Goal: Task Accomplishment & Management: Manage account settings

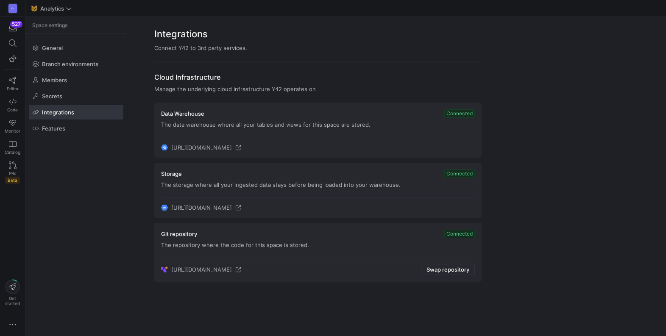
click at [418, 279] on y42-org-space-integration-card "Git repository Connected The repository where the code for this space is stored…" at bounding box center [317, 252] width 327 height 59
click at [439, 271] on span "Swap repository" at bounding box center [447, 269] width 43 height 7
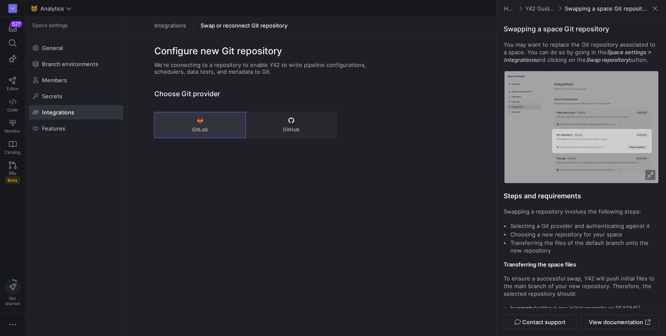
click at [193, 122] on button "GitLab" at bounding box center [199, 124] width 91 height 25
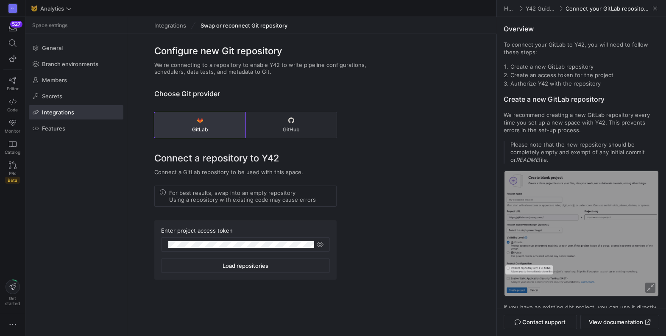
click at [370, 217] on div "Configure new Git repository We're connecting to a repository to enable Y42 to …" at bounding box center [311, 170] width 369 height 273
click at [390, 219] on div "Configure new Git repository We're connecting to a repository to enable Y42 to …" at bounding box center [311, 170] width 369 height 273
click at [270, 249] on div at bounding box center [241, 245] width 146 height 14
click at [206, 124] on button "GitLab" at bounding box center [199, 124] width 91 height 25
click at [373, 187] on div "Configure new Git repository We're connecting to a repository to enable Y42 to …" at bounding box center [311, 170] width 369 height 273
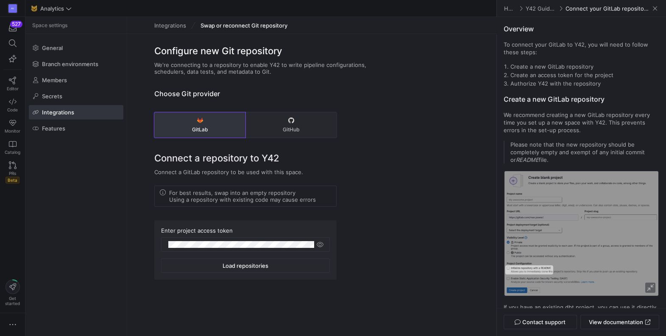
click at [243, 266] on span "Load repositories" at bounding box center [245, 265] width 46 height 7
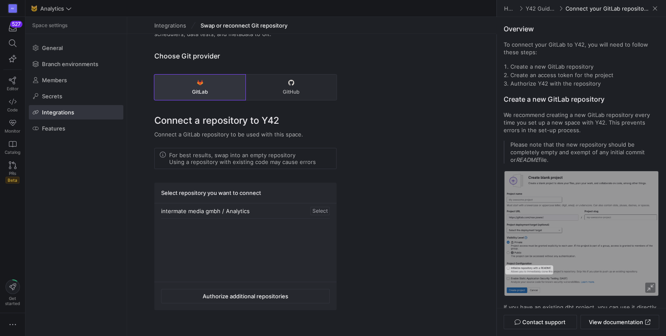
scroll to position [38, 0]
click at [317, 210] on div "Select" at bounding box center [319, 210] width 19 height 8
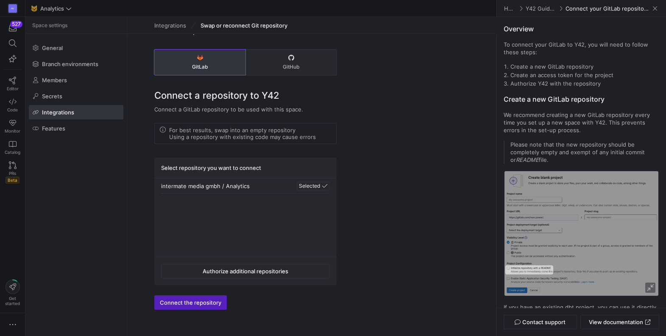
scroll to position [63, 0]
click at [183, 304] on span "Connect the repository" at bounding box center [190, 302] width 61 height 7
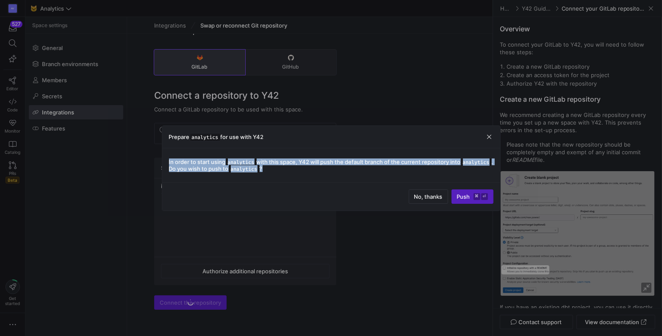
drag, startPoint x: 169, startPoint y: 161, endPoint x: 301, endPoint y: 169, distance: 132.8
click at [301, 169] on span "In order to start using analytics with this space, Y42 will push the default br…" at bounding box center [331, 165] width 325 height 14
copy span "In order to start using analytics with this space, Y42 will push the default br…"
click at [469, 198] on span "Push ⌘ ⏎" at bounding box center [472, 196] width 31 height 7
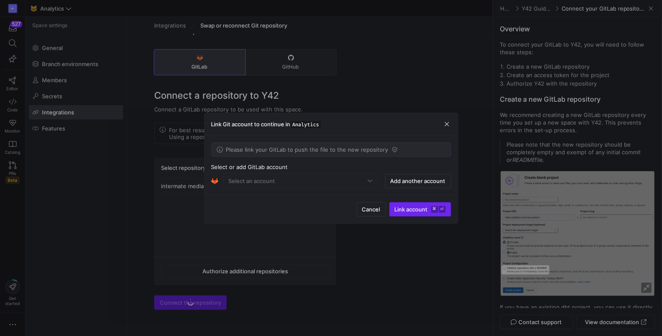
click at [408, 209] on span "Link account ⌘ ⏎" at bounding box center [420, 209] width 51 height 7
click at [343, 182] on mat-form-field "Select an account" at bounding box center [300, 181] width 155 height 14
click at [410, 211] on span "Link account ⌘ ⏎" at bounding box center [420, 209] width 51 height 7
click at [369, 181] on mat-form-field "Select an account" at bounding box center [300, 181] width 155 height 14
click at [428, 208] on span "Link account ⌘ ⏎" at bounding box center [420, 209] width 51 height 7
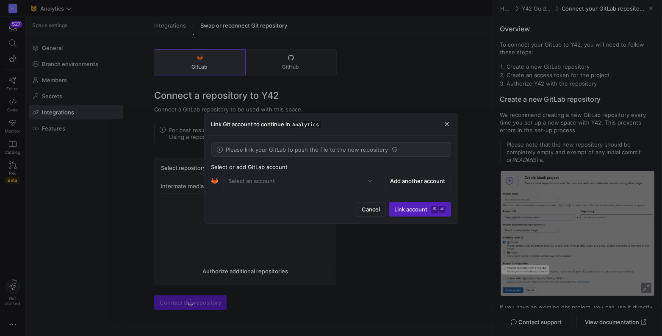
click at [392, 148] on icon at bounding box center [394, 149] width 5 height 5
click at [403, 180] on span "Add another account" at bounding box center [418, 181] width 55 height 7
click at [267, 181] on div "VictorUwaje" at bounding box center [298, 181] width 139 height 7
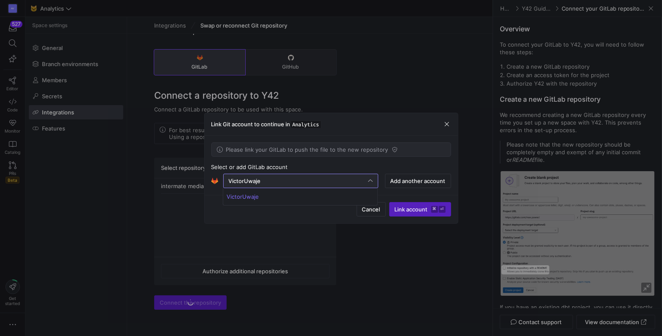
click at [267, 181] on div at bounding box center [331, 168] width 662 height 336
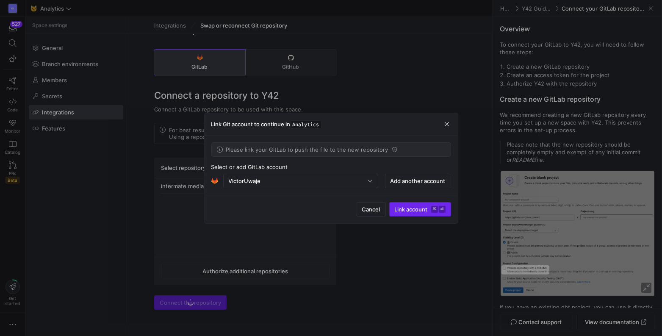
click at [409, 209] on span "Link account ⌘ ⏎" at bounding box center [420, 209] width 51 height 7
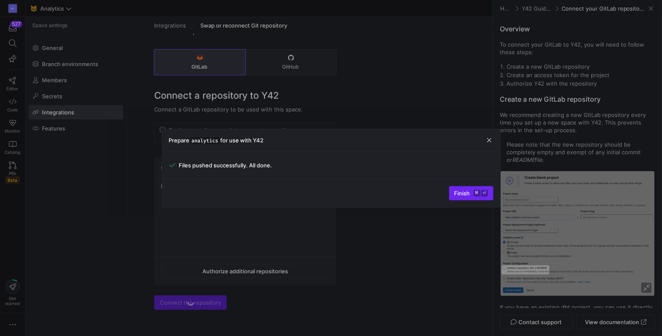
click at [462, 191] on span "Finish ⌘ ⏎" at bounding box center [471, 193] width 33 height 7
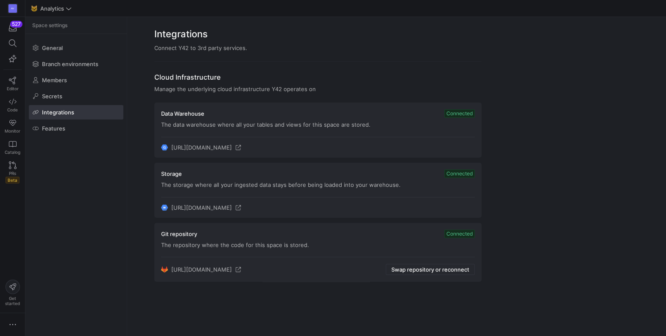
click at [558, 156] on y42-org-space-settings-integrations "Integrations Connect Y42 to 3rd party services. Cloud Infrastructure Manage the…" at bounding box center [396, 154] width 539 height 275
click at [12, 106] on link "Code" at bounding box center [12, 104] width 18 height 21
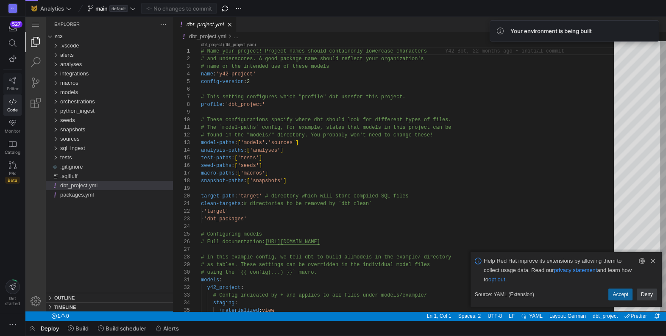
click at [14, 81] on icon at bounding box center [13, 81] width 8 height 8
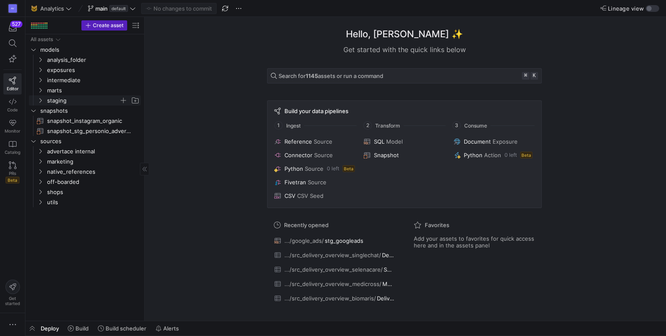
click at [40, 100] on icon "Press SPACE to select this row." at bounding box center [40, 100] width 6 height 5
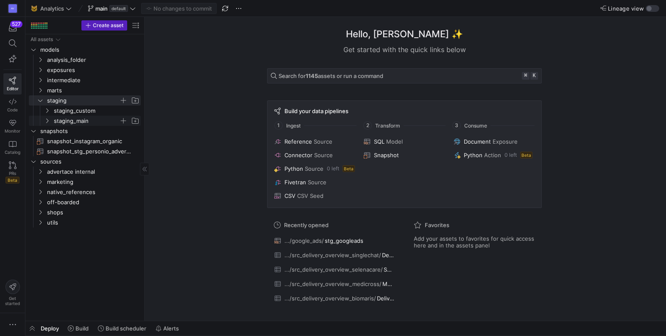
click at [46, 118] on icon "Press SPACE to select this row." at bounding box center [47, 120] width 6 height 5
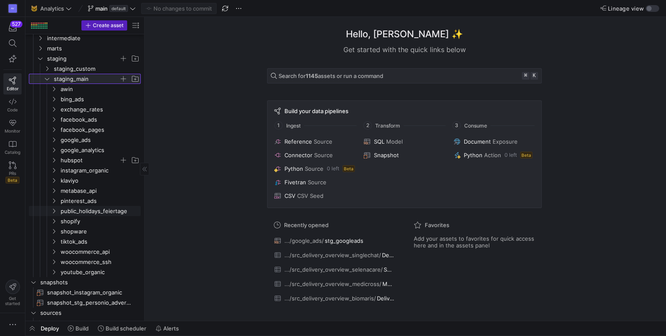
scroll to position [50, 0]
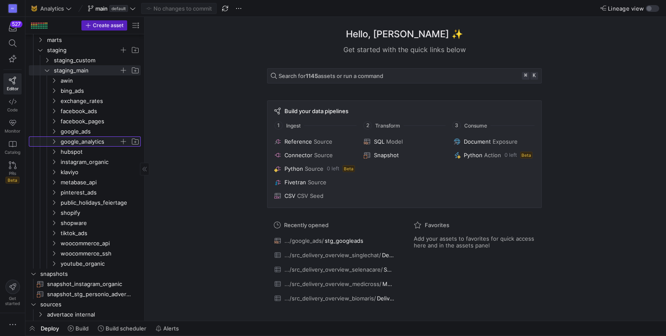
click at [55, 143] on icon "Press SPACE to select this row." at bounding box center [54, 141] width 6 height 5
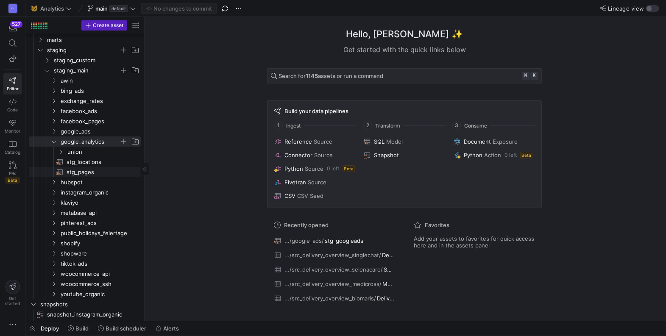
click at [77, 171] on span "stg_pages​​​​​​​​​​" at bounding box center [99, 172] width 64 height 10
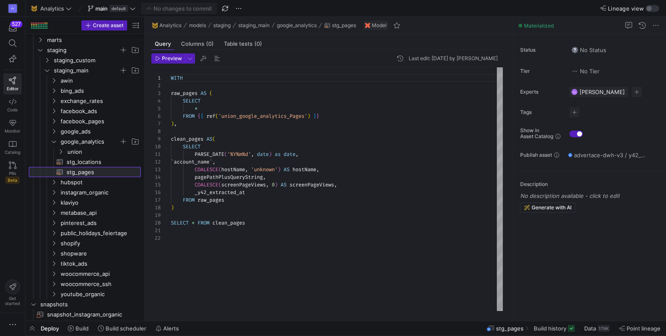
scroll to position [76, 0]
click at [173, 61] on span "button" at bounding box center [168, 58] width 33 height 9
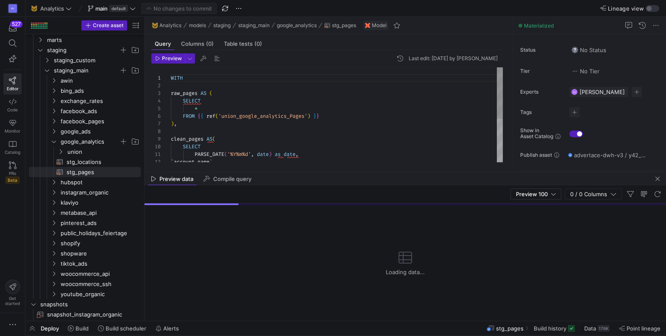
click at [278, 139] on div "WITH raw_pages AS ( SELECT * FROM { { ref ( 'union_google_analytics_Pages' ) } …" at bounding box center [337, 154] width 332 height 175
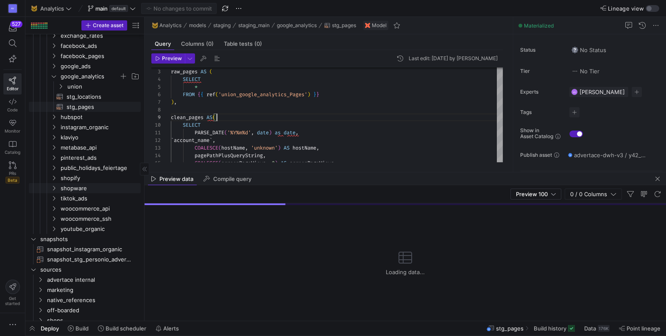
scroll to position [130, 0]
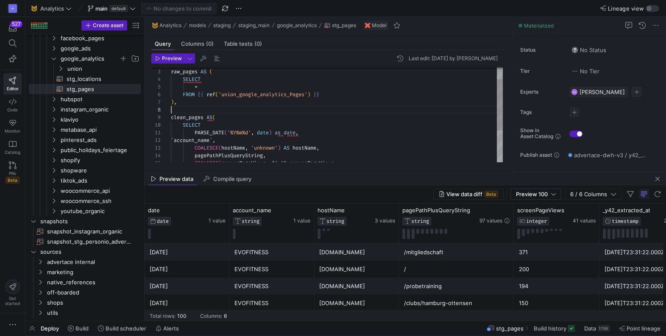
click at [275, 107] on div "raw_pages AS ( SELECT * FROM { { ref ( 'union_google_analytics_Pages' ) } } ) ,…" at bounding box center [337, 133] width 332 height 175
click at [238, 8] on span "button" at bounding box center [238, 8] width 10 height 10
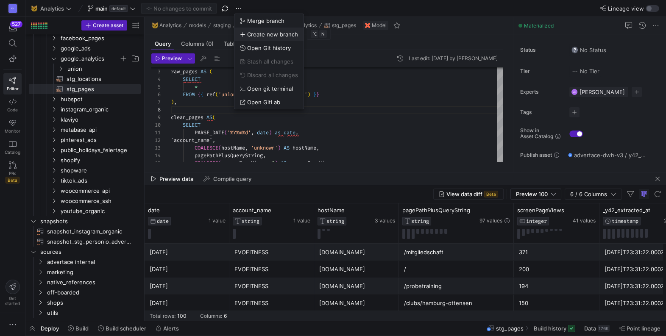
click at [261, 33] on span "Create new branch" at bounding box center [272, 34] width 51 height 7
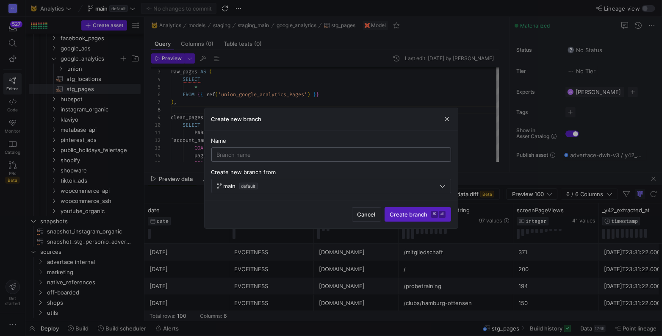
click at [253, 156] on input at bounding box center [331, 154] width 229 height 7
click at [244, 153] on input "v_test_gitllab_migration" at bounding box center [331, 154] width 229 height 7
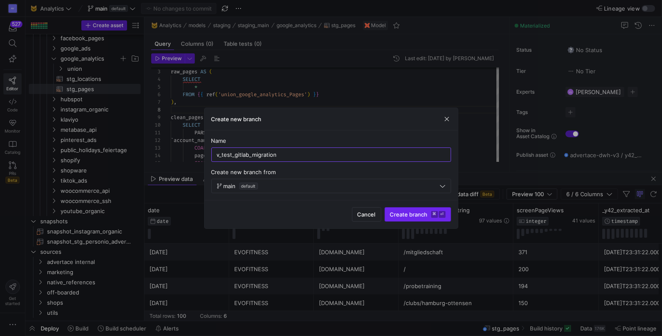
type input "v_test_gitlab_migration"
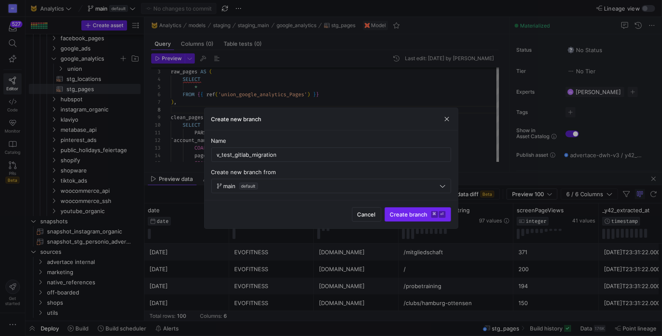
click at [408, 214] on span "Create branch ⌘ ⏎" at bounding box center [418, 214] width 56 height 7
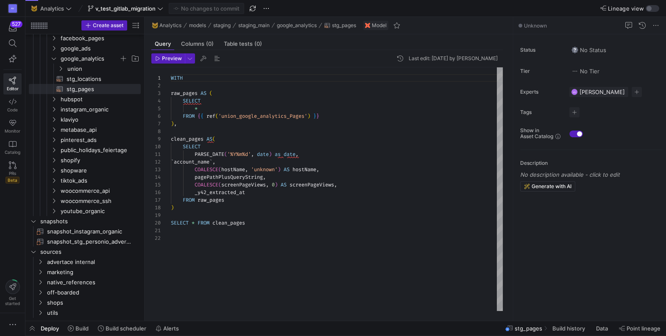
scroll to position [15, 42]
click at [213, 93] on div "WITH raw_pages AS ( SELECT * FROM { { ref ( 'union_google_analytics_Pages' ) } …" at bounding box center [337, 189] width 332 height 244
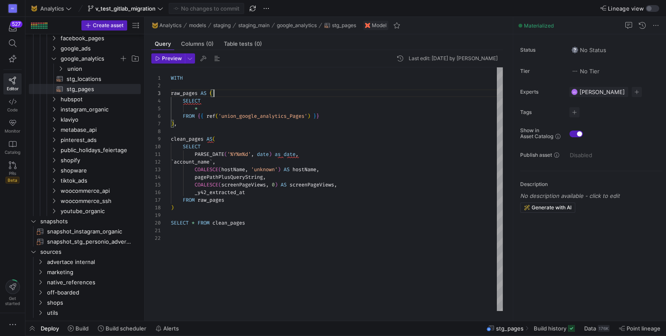
scroll to position [53, 0]
click at [188, 130] on div "WITH raw_pages AS ( SELECT * FROM { { ref ( 'union_google_analytics_Pages' ) } …" at bounding box center [337, 189] width 332 height 244
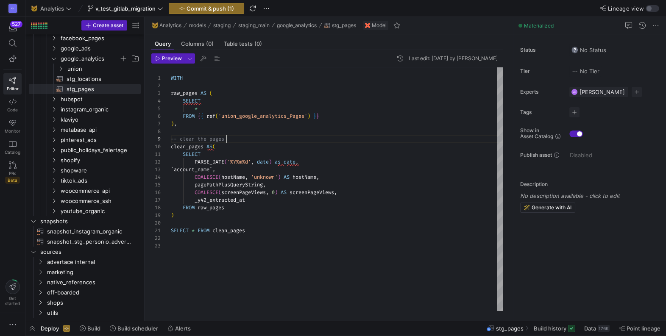
scroll to position [0, 0]
type textarea "WITH raw_pages AS ( SELECT * FROM {{ ref('union_google_analytics_Pages') }} ), …"
click at [211, 6] on span "Commit & push (1)" at bounding box center [209, 8] width 47 height 7
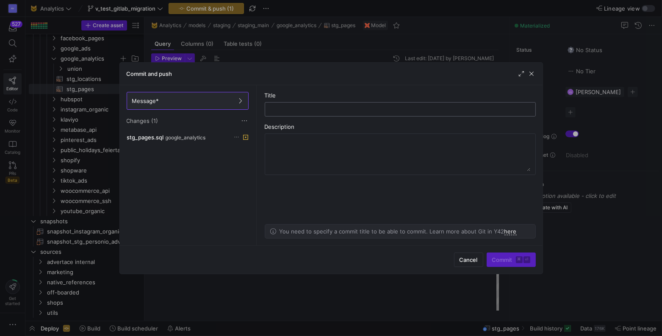
click at [281, 106] on input "text" at bounding box center [400, 109] width 257 height 7
type input "add comment"
click at [500, 257] on span "Commit ⌘ ⏎" at bounding box center [511, 259] width 38 height 7
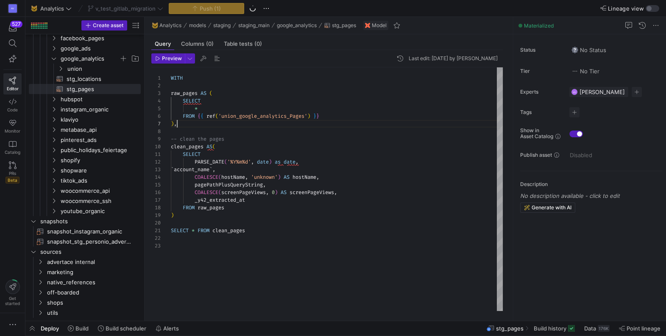
click at [391, 125] on div "WITH raw_pages AS ( SELECT * FROM { { ref ( 'union_google_analytics_Pages' ) } …" at bounding box center [337, 189] width 332 height 244
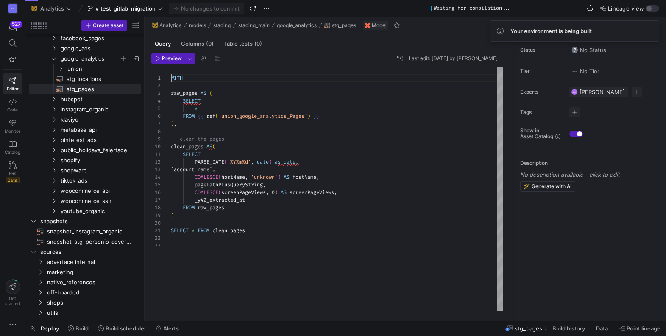
click at [256, 73] on div "WITH raw_pages AS ( SELECT * FROM { { ref ( 'union_google_analytics_Pages' ) } …" at bounding box center [337, 189] width 332 height 244
click at [416, 112] on div "WITH raw_pages AS ( SELECT * FROM { { ref ( 'union_google_analytics_Pages' ) } …" at bounding box center [337, 189] width 332 height 244
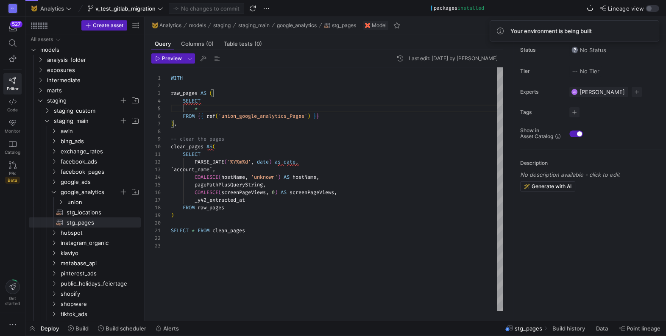
click at [274, 99] on div "WITH raw_pages AS ( SELECT * FROM { { ref ( 'union_google_analytics_Pages' ) } …" at bounding box center [337, 189] width 332 height 244
